Goal: Transaction & Acquisition: Book appointment/travel/reservation

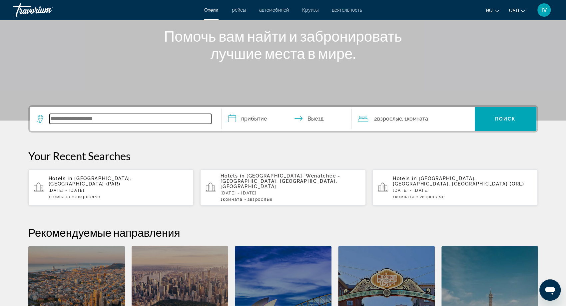
click at [100, 122] on input "Search widget" at bounding box center [131, 119] width 162 height 10
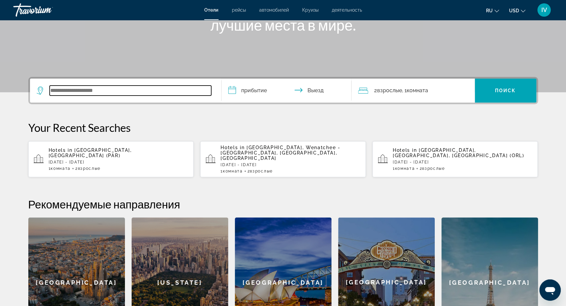
scroll to position [105, 0]
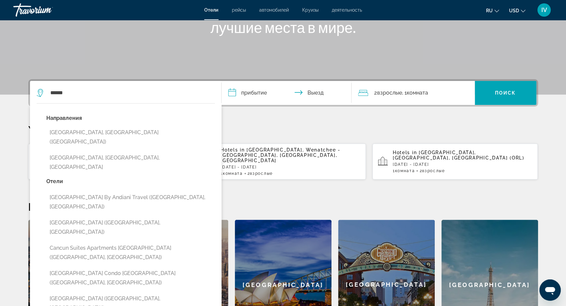
click at [68, 131] on button "[GEOGRAPHIC_DATA], [GEOGRAPHIC_DATA] ([GEOGRAPHIC_DATA])" at bounding box center [130, 137] width 169 height 22
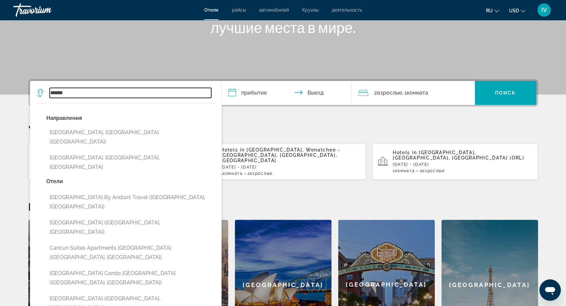
type input "**********"
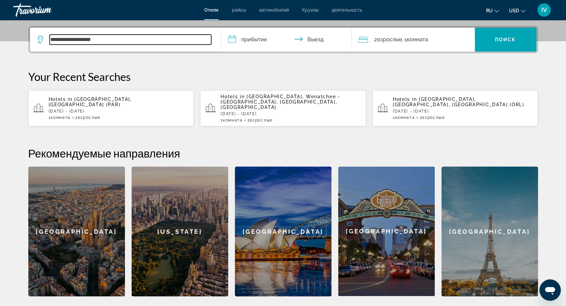
scroll to position [163, 0]
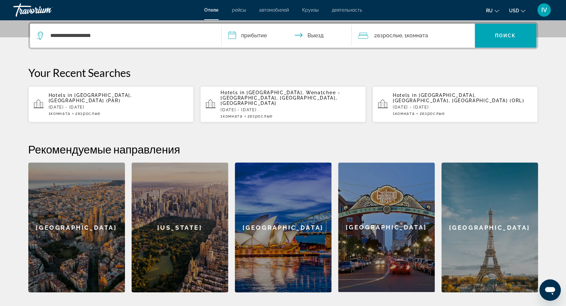
click at [254, 37] on input "**********" at bounding box center [288, 37] width 133 height 26
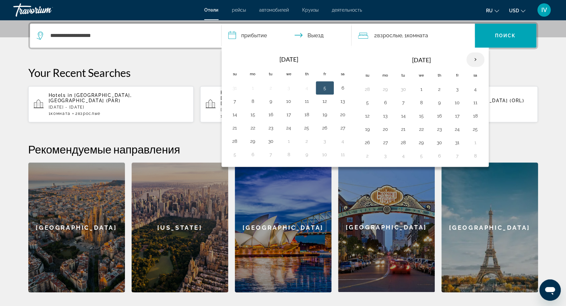
click at [474, 59] on th "Next month" at bounding box center [475, 59] width 18 height 15
click at [386, 128] on button "16" at bounding box center [385, 129] width 11 height 9
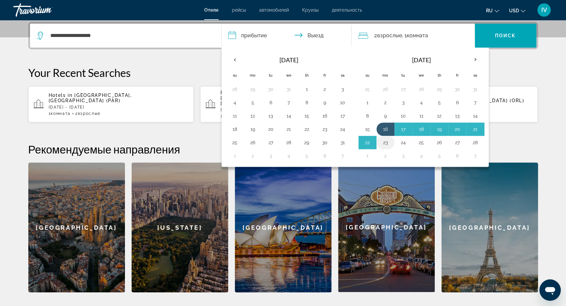
click at [383, 140] on button "23" at bounding box center [385, 142] width 11 height 9
type input "**********"
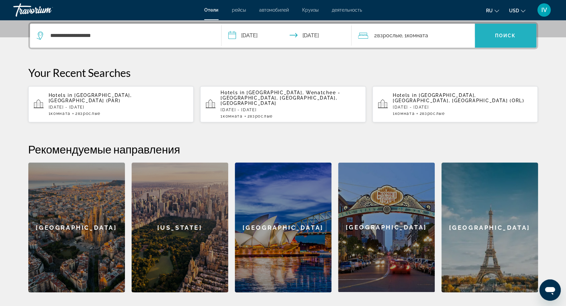
click at [506, 33] on span "Поиск" at bounding box center [505, 35] width 21 height 5
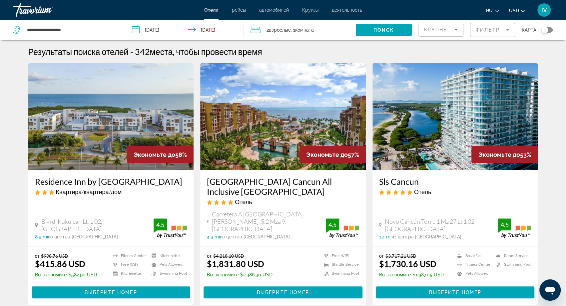
click at [491, 34] on mat-form-field "Фильтр" at bounding box center [492, 30] width 45 height 14
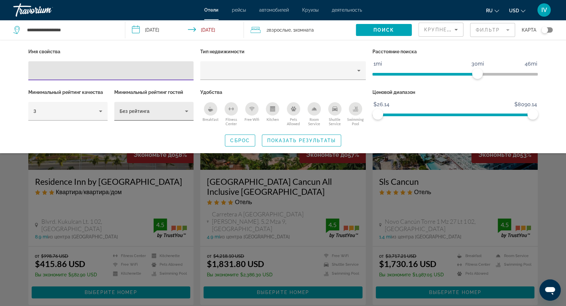
click at [141, 114] on div "Без рейтинга" at bounding box center [152, 111] width 65 height 8
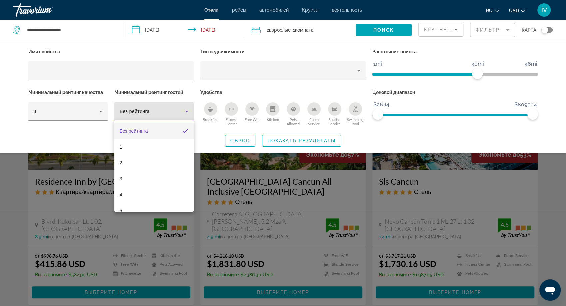
click at [141, 114] on div at bounding box center [283, 153] width 566 height 306
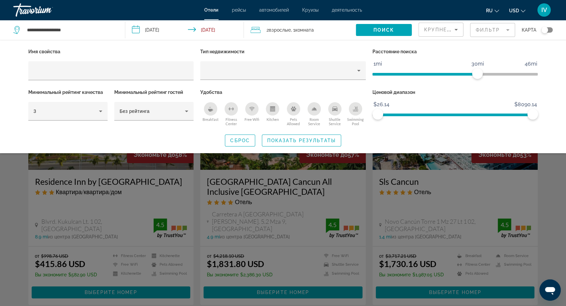
click at [108, 113] on div "Минимальный рейтинг качества 3" at bounding box center [68, 108] width 86 height 40
click at [103, 113] on icon "Hotel Filters" at bounding box center [101, 111] width 8 height 8
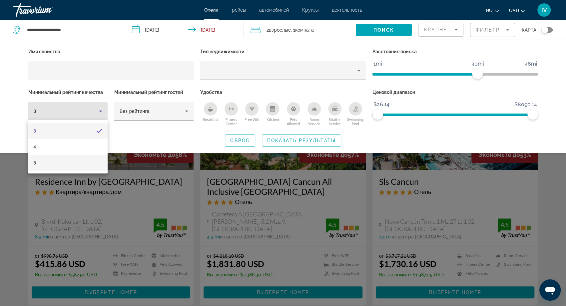
drag, startPoint x: 96, startPoint y: 156, endPoint x: 97, endPoint y: 161, distance: 4.7
click at [97, 161] on mat-option "5" at bounding box center [67, 163] width 79 height 16
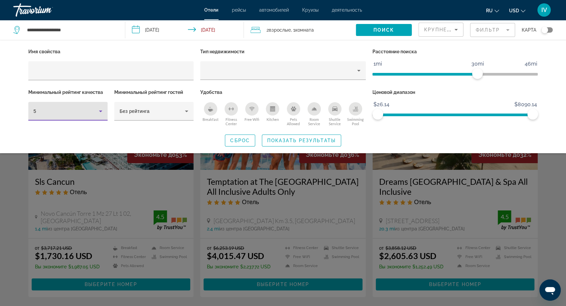
click at [94, 113] on div "5" at bounding box center [66, 111] width 65 height 8
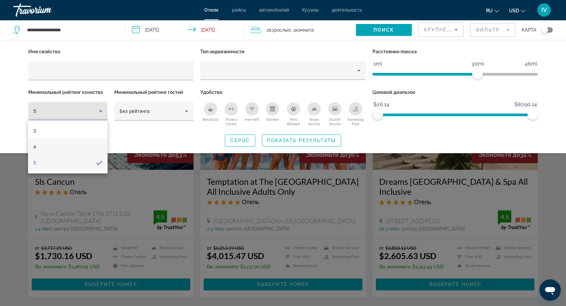
click at [84, 146] on mat-option "4" at bounding box center [67, 147] width 79 height 16
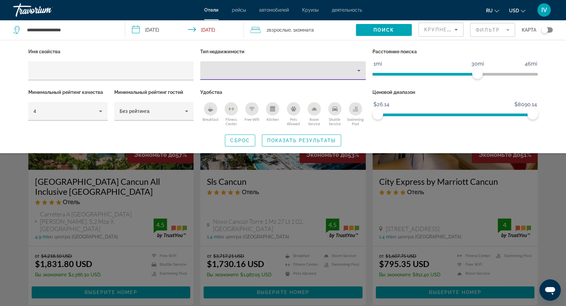
click at [289, 73] on div "Property type" at bounding box center [282, 71] width 152 height 8
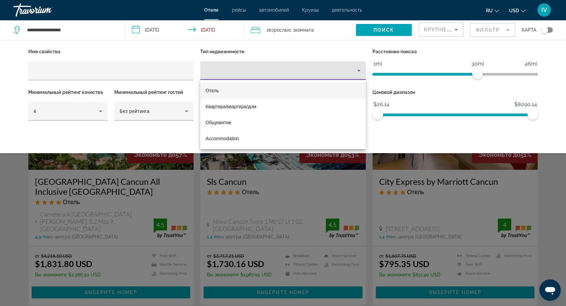
click at [217, 91] on span "Отель" at bounding box center [212, 90] width 13 height 5
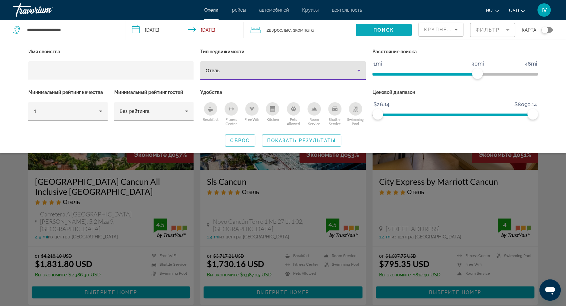
click at [383, 29] on span "Поиск" at bounding box center [383, 29] width 21 height 5
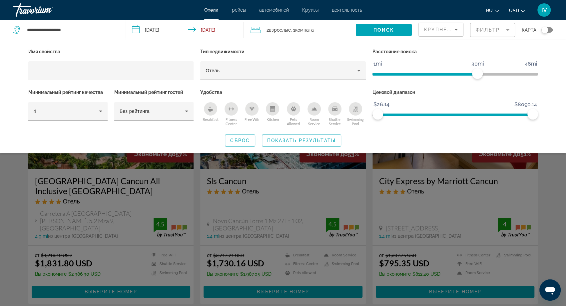
click at [457, 29] on icon "Sort by" at bounding box center [456, 30] width 8 height 8
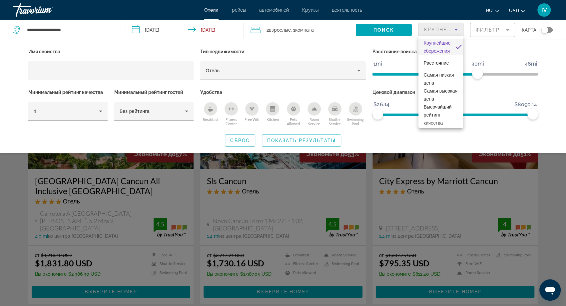
click at [457, 29] on div at bounding box center [283, 153] width 566 height 306
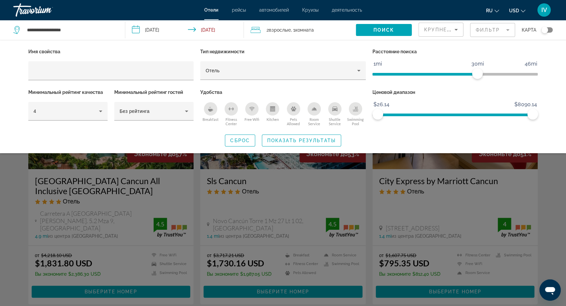
click at [489, 9] on span "ru" at bounding box center [489, 10] width 7 height 5
click at [480, 27] on button "English" at bounding box center [479, 26] width 30 height 9
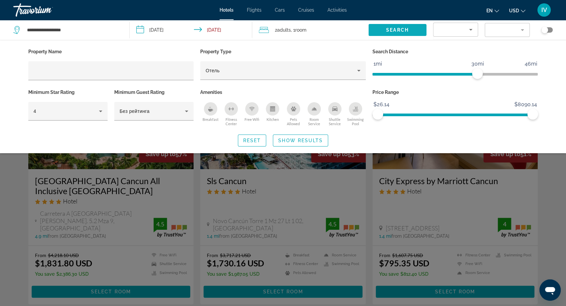
click at [405, 30] on span "Search" at bounding box center [397, 29] width 23 height 5
click at [406, 29] on span "Search" at bounding box center [397, 29] width 23 height 5
click at [284, 190] on div "Search widget" at bounding box center [283, 203] width 566 height 206
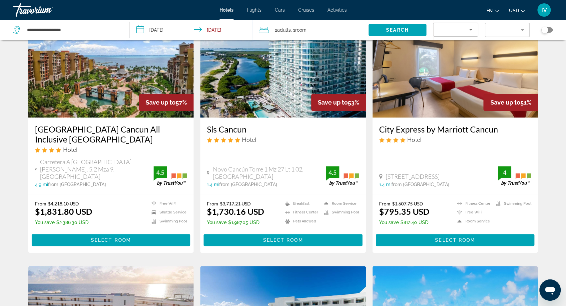
scroll to position [54, 0]
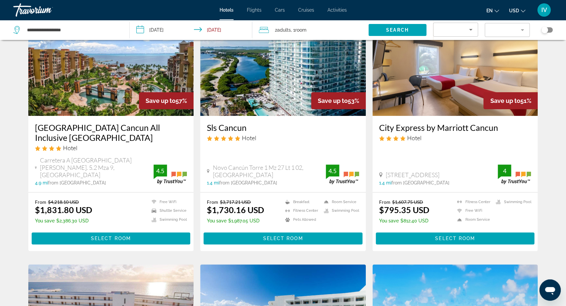
click at [89, 105] on img "Main content" at bounding box center [111, 62] width 166 height 107
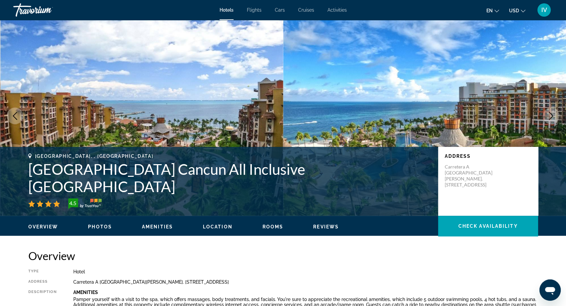
click at [552, 126] on img "Main content" at bounding box center [424, 116] width 283 height 200
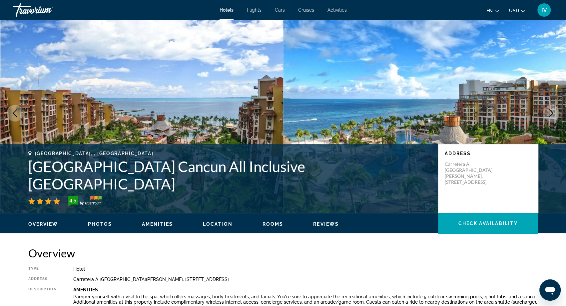
scroll to position [7, 0]
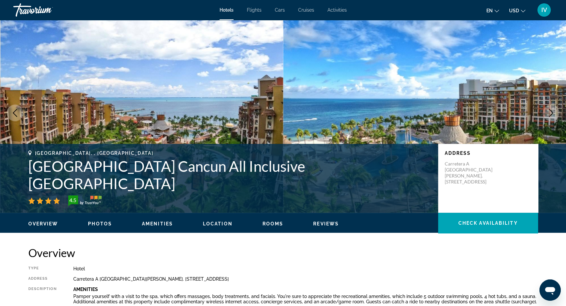
click at [550, 115] on icon "Next image" at bounding box center [551, 113] width 8 height 8
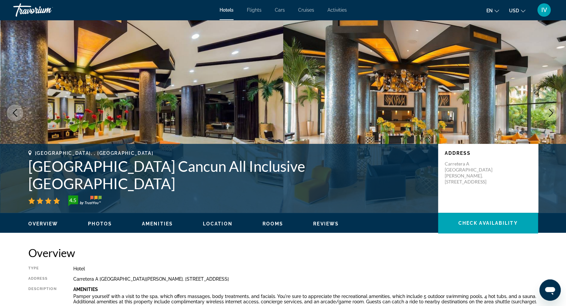
click at [550, 115] on icon "Next image" at bounding box center [551, 113] width 4 height 8
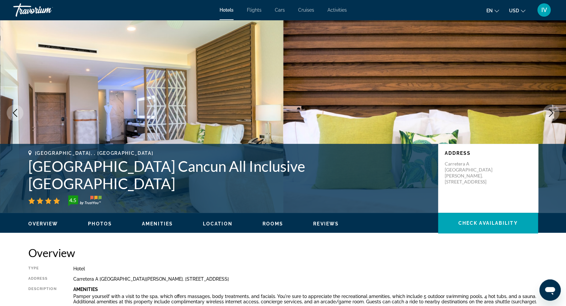
click at [550, 115] on icon "Next image" at bounding box center [551, 113] width 4 height 8
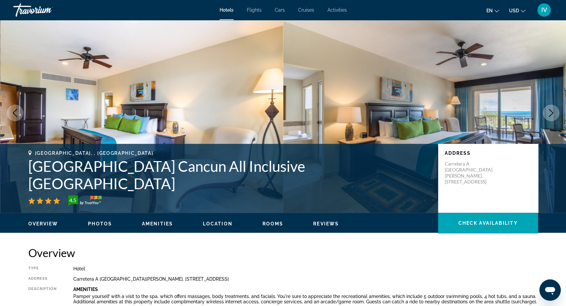
click at [550, 115] on icon "Next image" at bounding box center [551, 113] width 4 height 8
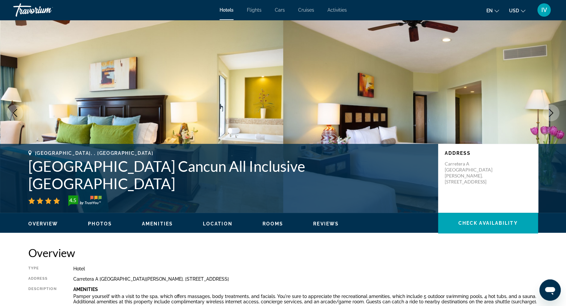
click at [550, 115] on icon "Next image" at bounding box center [551, 113] width 4 height 8
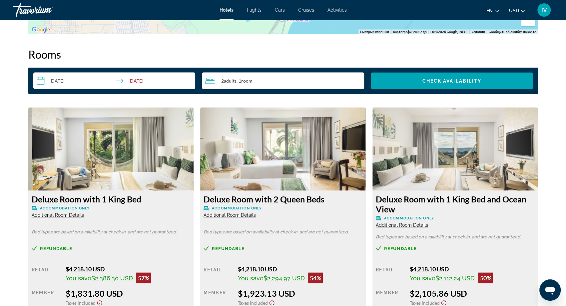
scroll to position [813, 0]
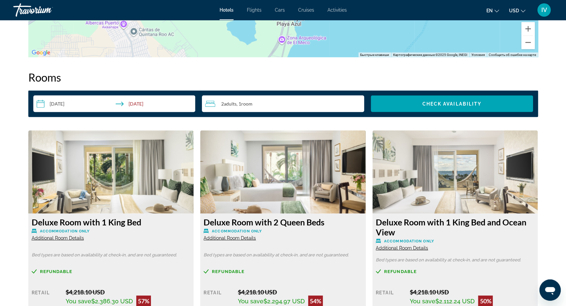
click at [277, 108] on div "2 Adult Adults , 1 Room rooms" at bounding box center [284, 103] width 159 height 17
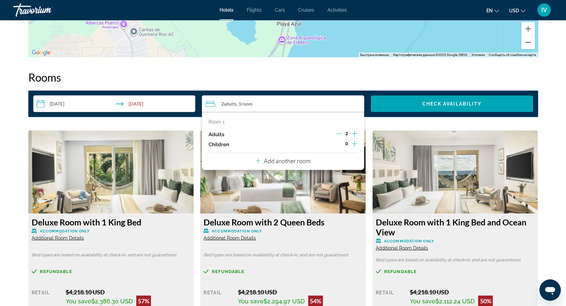
click at [352, 143] on icon "Increment children" at bounding box center [354, 144] width 6 height 8
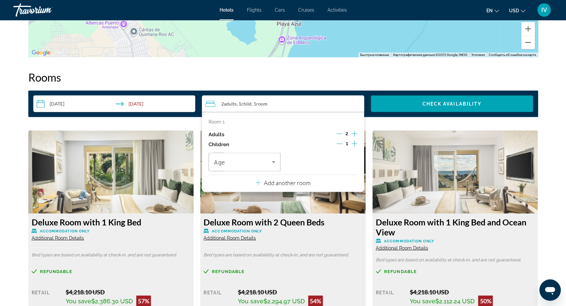
click at [353, 143] on icon "Increment children" at bounding box center [354, 144] width 6 height 8
click at [271, 162] on icon "Travelers: 2 adults, 2 children" at bounding box center [273, 162] width 8 height 8
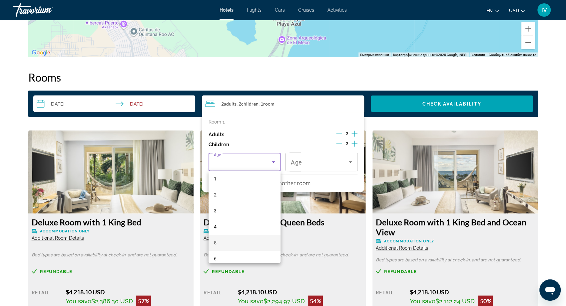
scroll to position [26, 0]
click at [263, 248] on mat-option "6" at bounding box center [245, 252] width 72 height 16
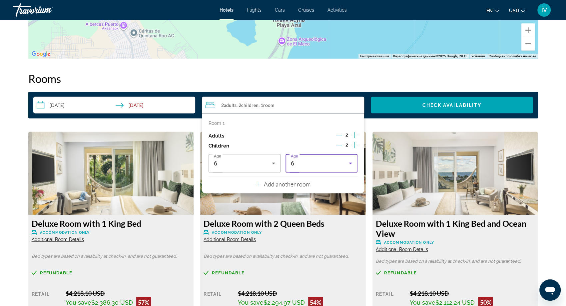
click at [327, 160] on div "6" at bounding box center [320, 163] width 58 height 8
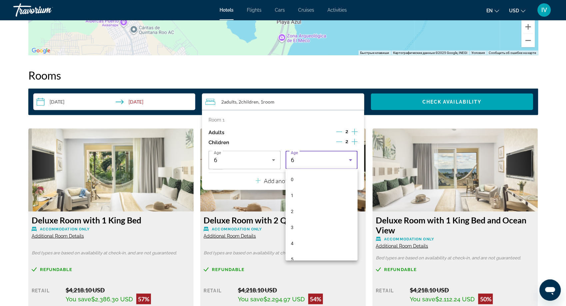
scroll to position [23, 0]
click at [321, 192] on mat-option "2" at bounding box center [321, 189] width 72 height 16
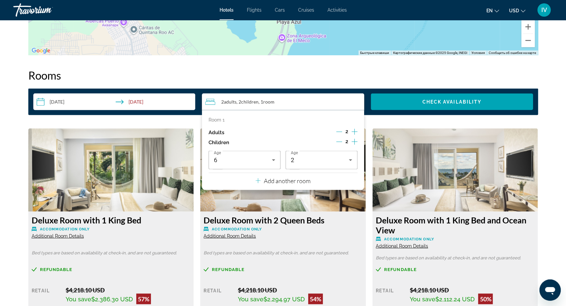
click at [320, 115] on div "Room 1 Adults 2 Children 2 Age [DEMOGRAPHIC_DATA] Age [DEMOGRAPHIC_DATA] Add an…" at bounding box center [283, 150] width 162 height 80
click at [399, 104] on span "Search widget" at bounding box center [452, 102] width 162 height 16
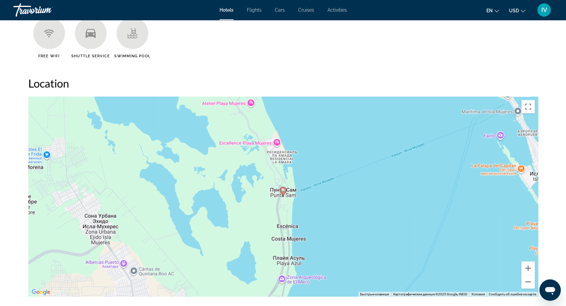
scroll to position [597, 0]
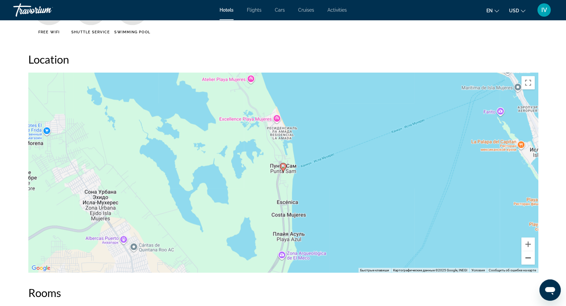
click at [526, 261] on button "Уменьшить" at bounding box center [527, 257] width 13 height 13
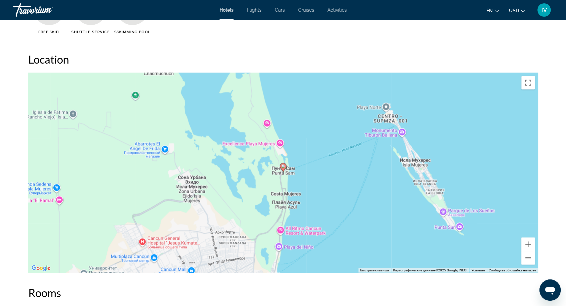
click at [526, 261] on button "Уменьшить" at bounding box center [527, 257] width 13 height 13
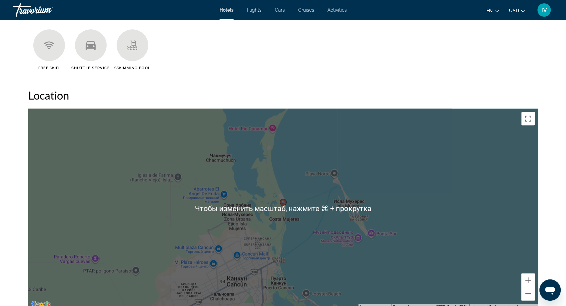
scroll to position [541, 0]
